Goal: Check status: Check status

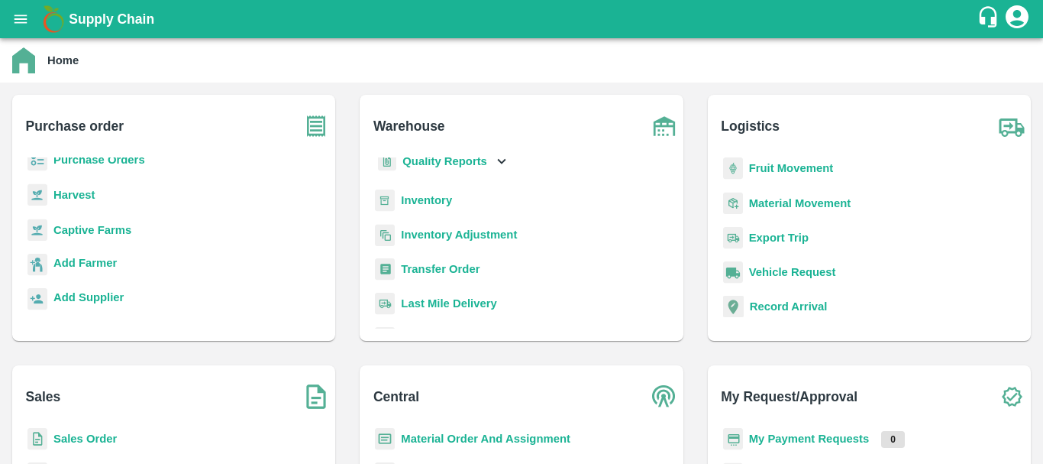
scroll to position [80, 0]
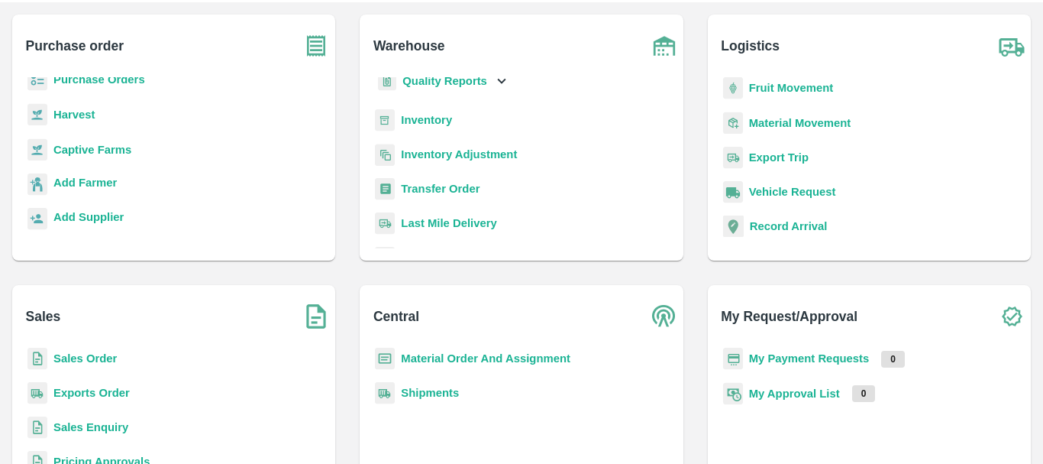
click at [94, 359] on b "Sales Order" at bounding box center [84, 358] width 63 height 12
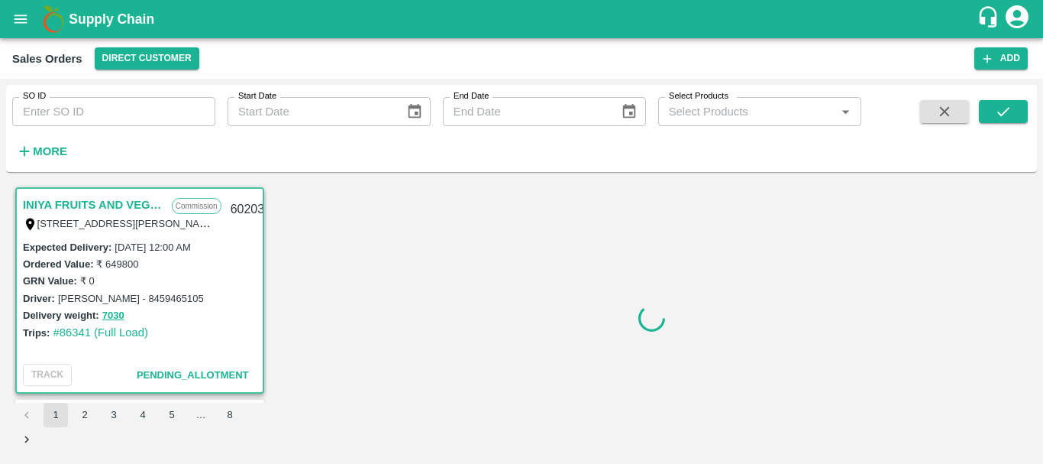
click at [131, 108] on input "SO ID" at bounding box center [113, 111] width 203 height 29
paste input "600945"
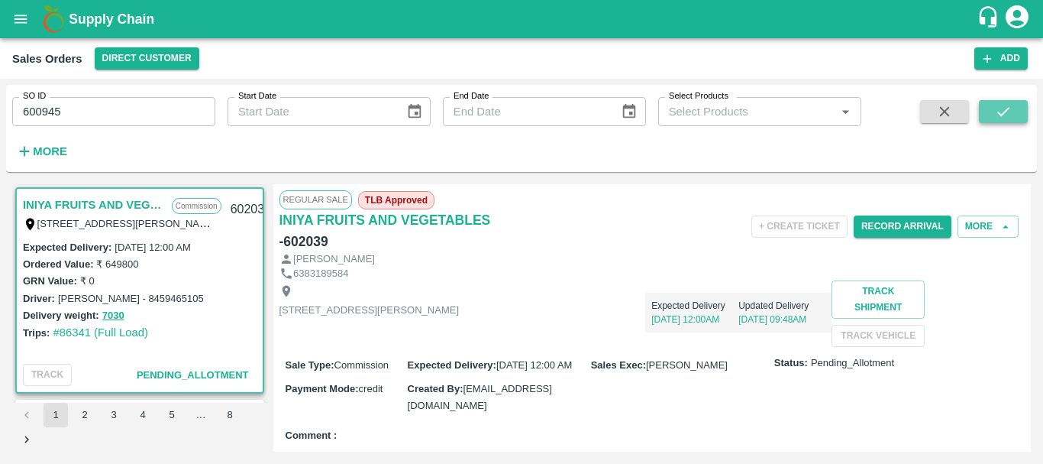
click at [1011, 106] on icon "submit" at bounding box center [1003, 111] width 17 height 17
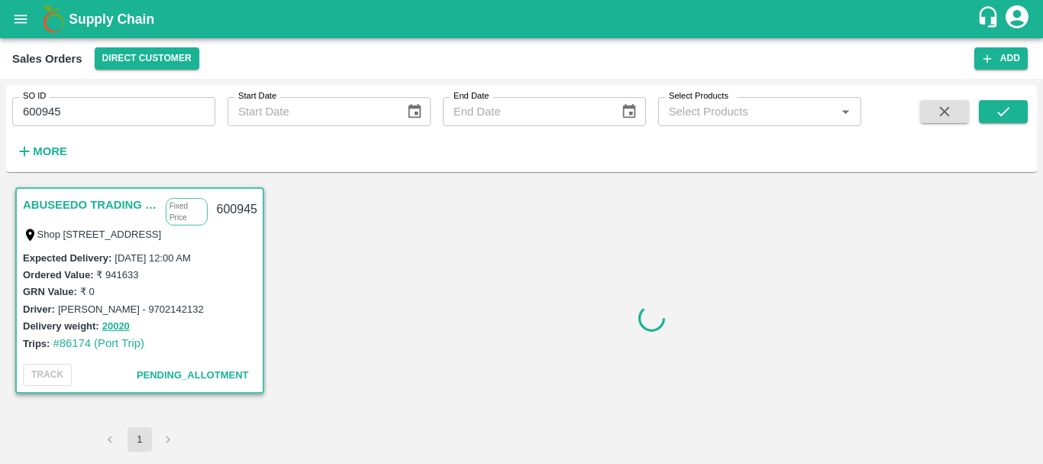
click at [76, 202] on link "ABUSEEDO TRADING L.L.C" at bounding box center [90, 205] width 135 height 20
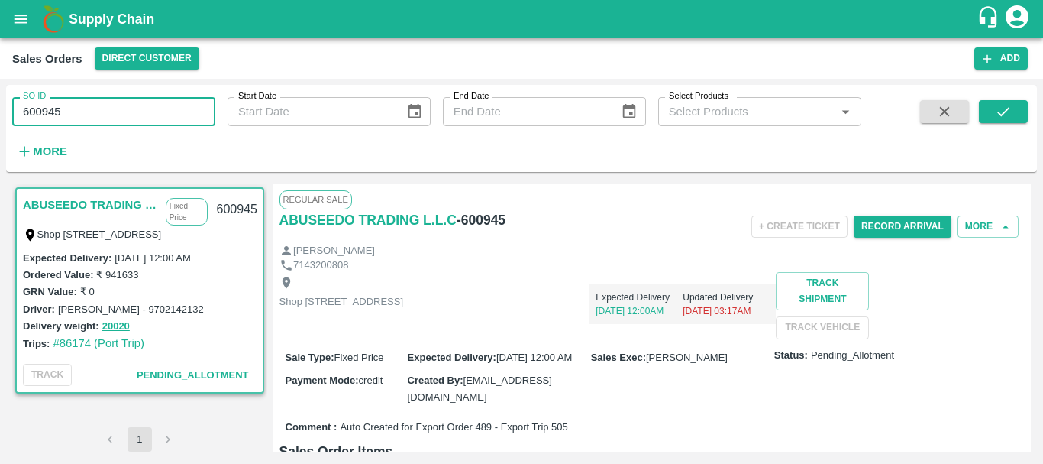
click at [32, 115] on input "600945" at bounding box center [113, 111] width 203 height 29
paste input "text"
type input "600944"
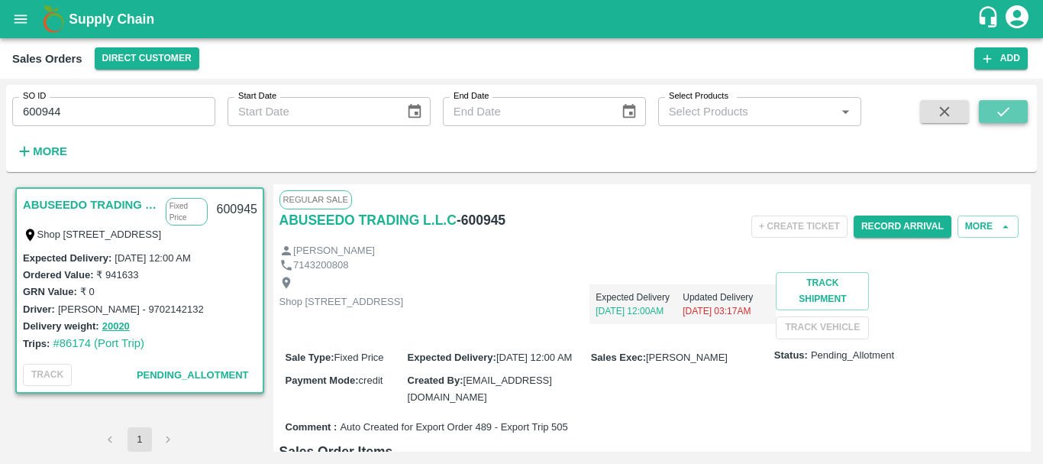
click at [990, 120] on button "submit" at bounding box center [1003, 111] width 49 height 23
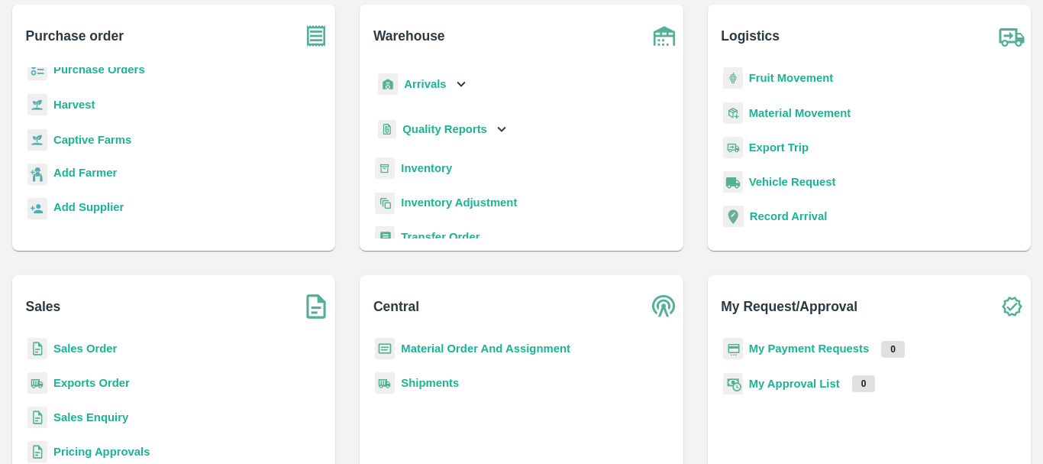
scroll to position [89, 0]
click at [427, 95] on div "Arrivals" at bounding box center [422, 85] width 95 height 34
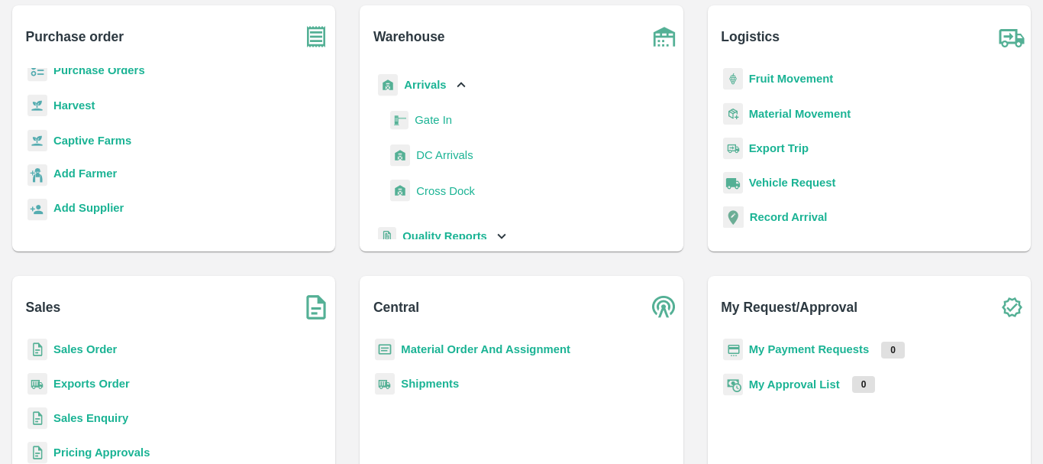
click at [434, 152] on span "DC Arrivals" at bounding box center [444, 155] width 57 height 17
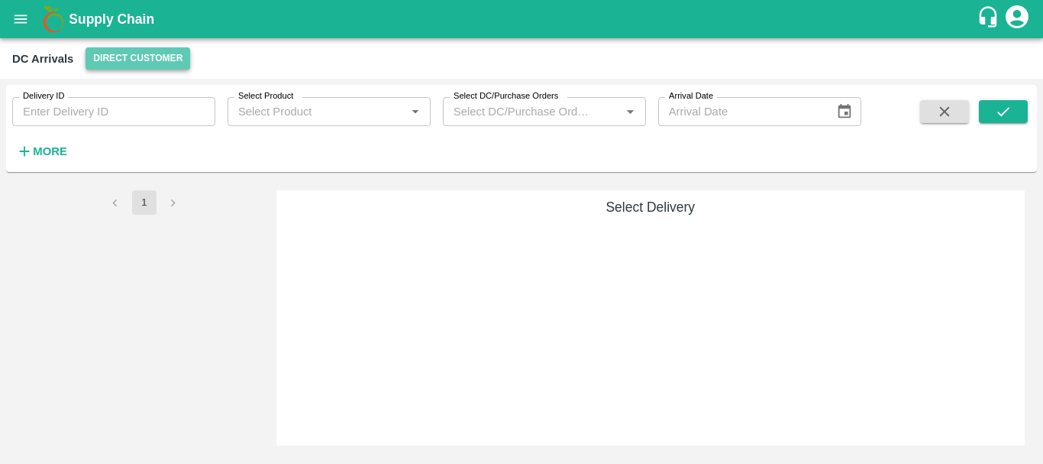
click at [121, 57] on button "Direct Customer" at bounding box center [138, 58] width 105 height 22
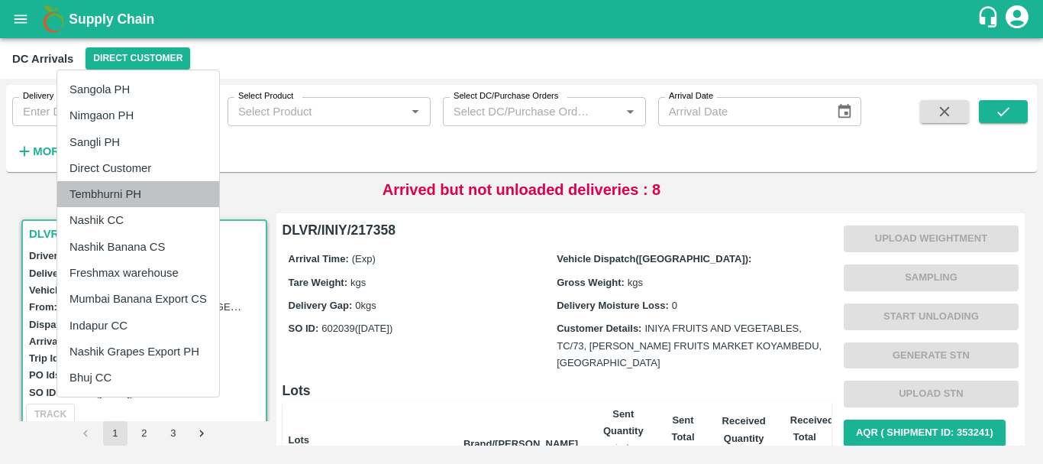
click at [100, 196] on li "Tembhurni PH" at bounding box center [138, 194] width 162 height 26
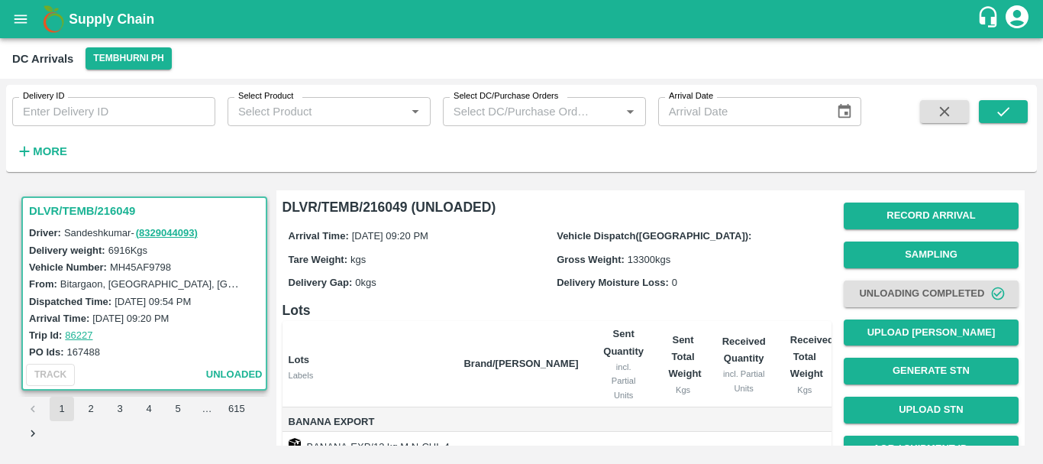
click at [107, 210] on h3 "DLVR/TEMB/216049" at bounding box center [146, 211] width 235 height 20
